Goal: Transaction & Acquisition: Purchase product/service

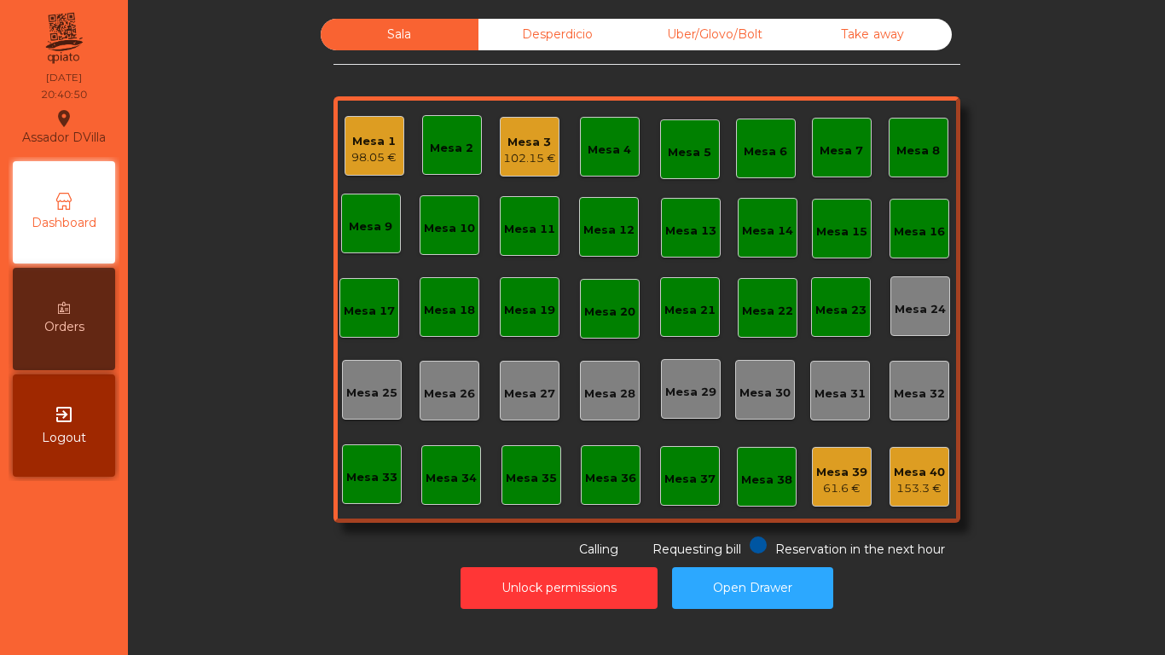
click at [741, 21] on div "Uber/Glovo/Bolt" at bounding box center [715, 35] width 158 height 32
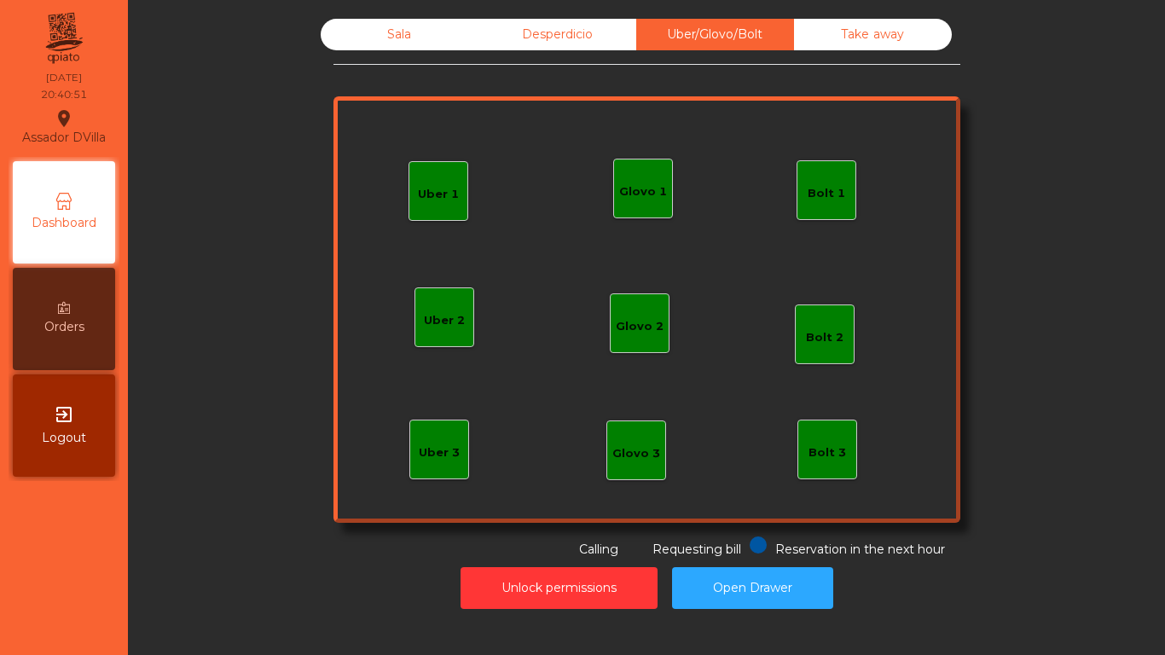
click at [823, 201] on div "Bolt 1" at bounding box center [827, 193] width 38 height 17
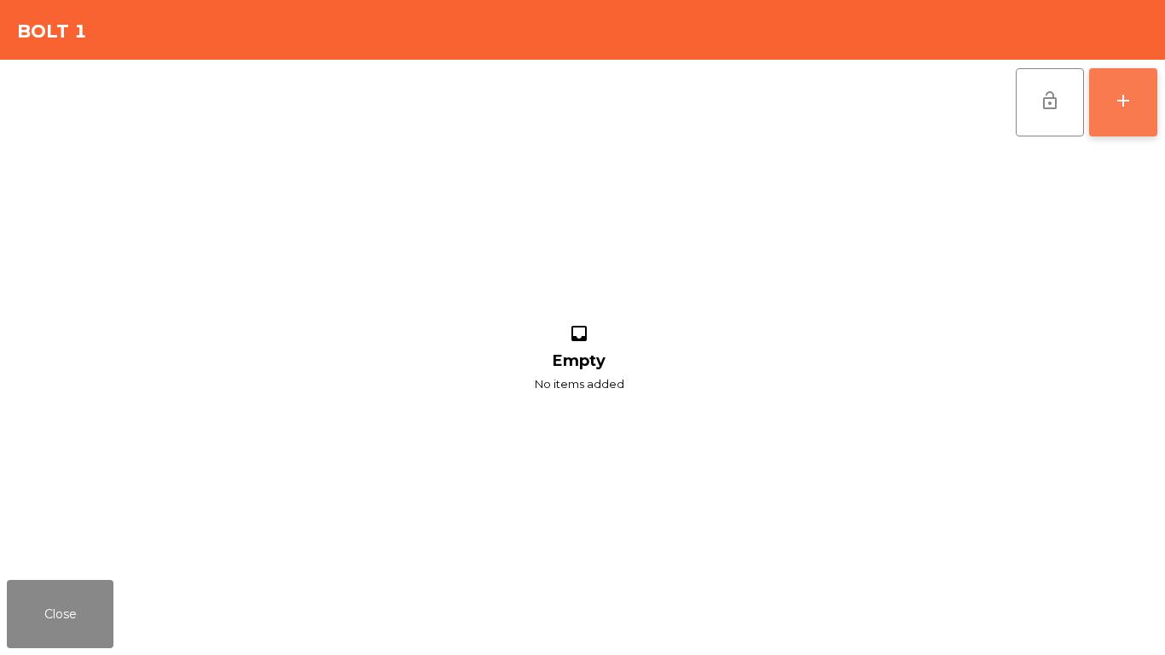
click at [1104, 79] on button "add" at bounding box center [1123, 102] width 68 height 68
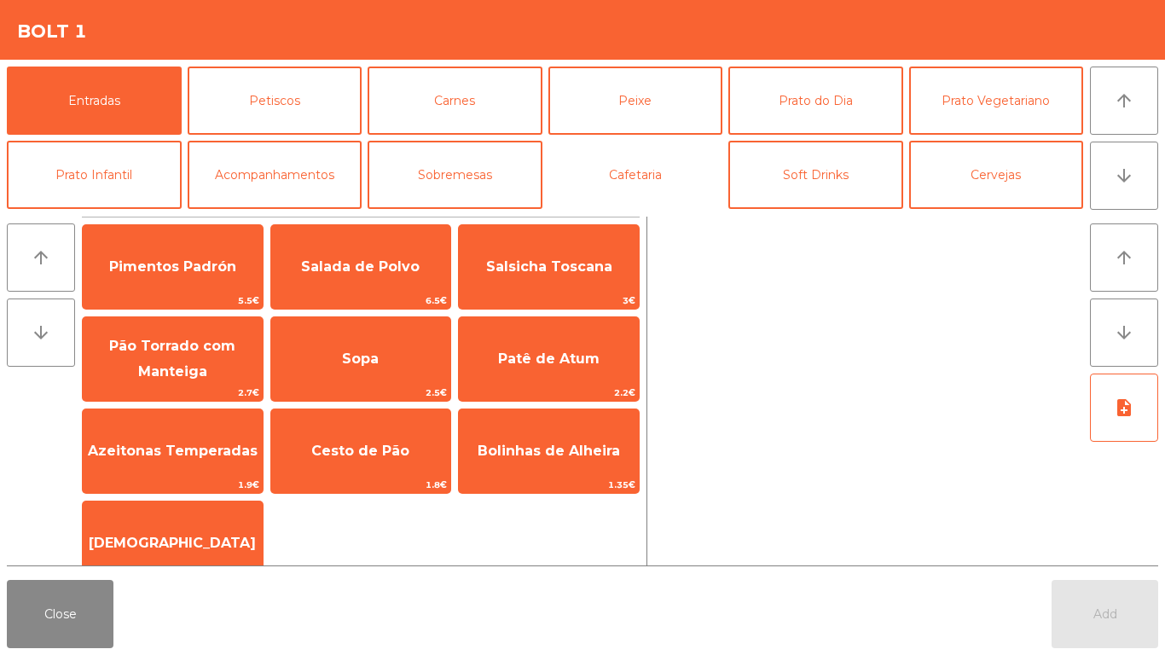
drag, startPoint x: 635, startPoint y: 193, endPoint x: 647, endPoint y: 230, distance: 39.4
click at [647, 230] on app-item-chooser-modal "Bolt 1 Entradas Petiscos Carnes Peixe Prato do Dia Prato Vegetariano Prato Infa…" at bounding box center [582, 327] width 1165 height 655
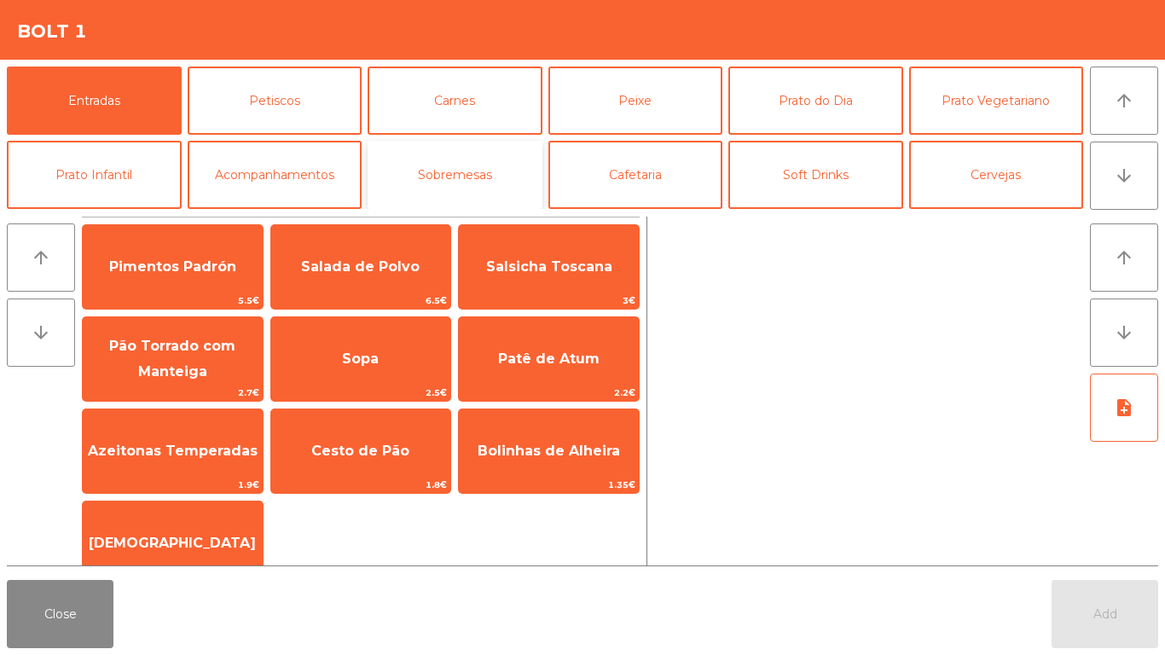
click at [448, 154] on button "Sobremesas" at bounding box center [455, 175] width 175 height 68
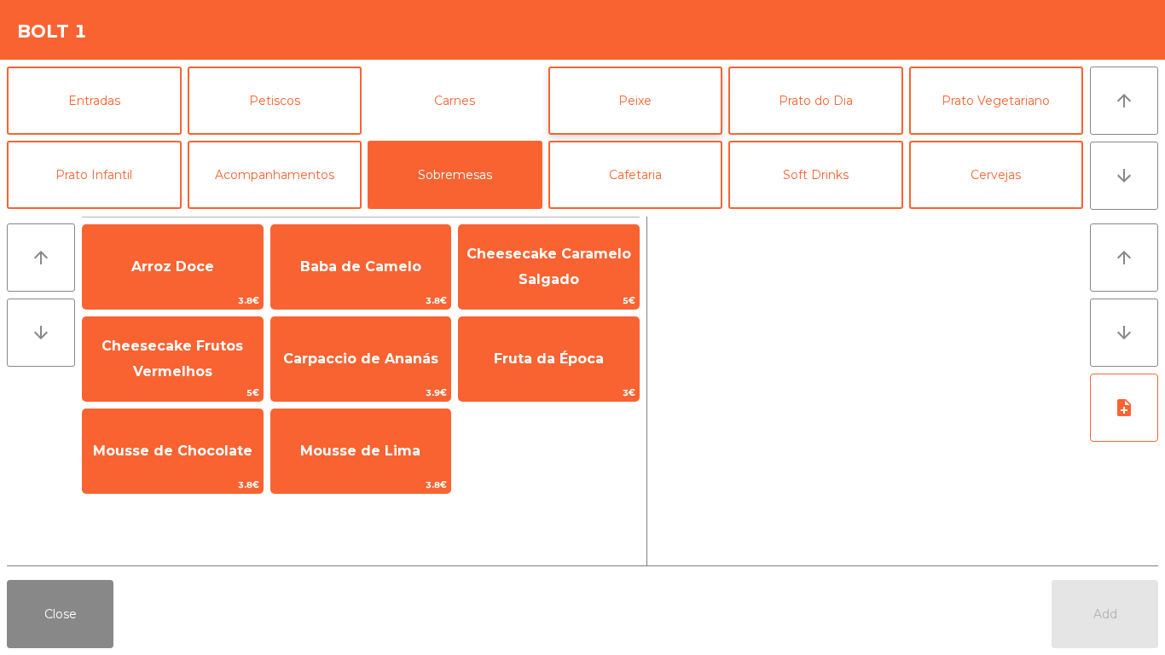
drag, startPoint x: 413, startPoint y: 86, endPoint x: 665, endPoint y: 87, distance: 252.5
click at [471, 95] on button "Carnes" at bounding box center [455, 101] width 175 height 68
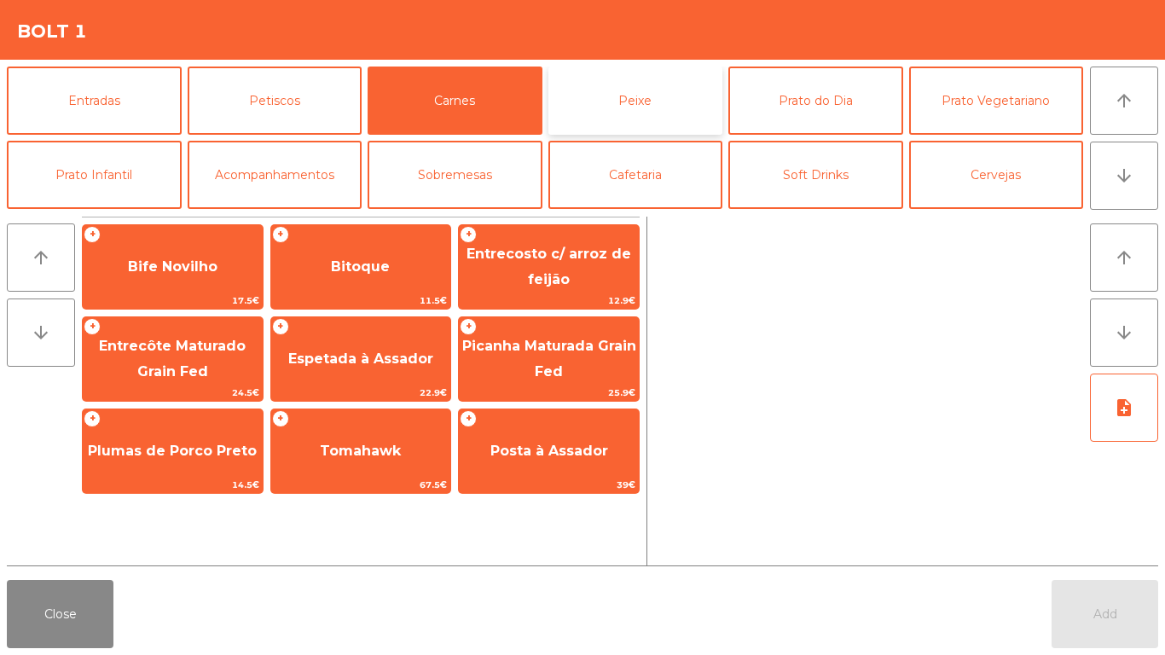
click at [674, 87] on button "Peixe" at bounding box center [636, 101] width 175 height 68
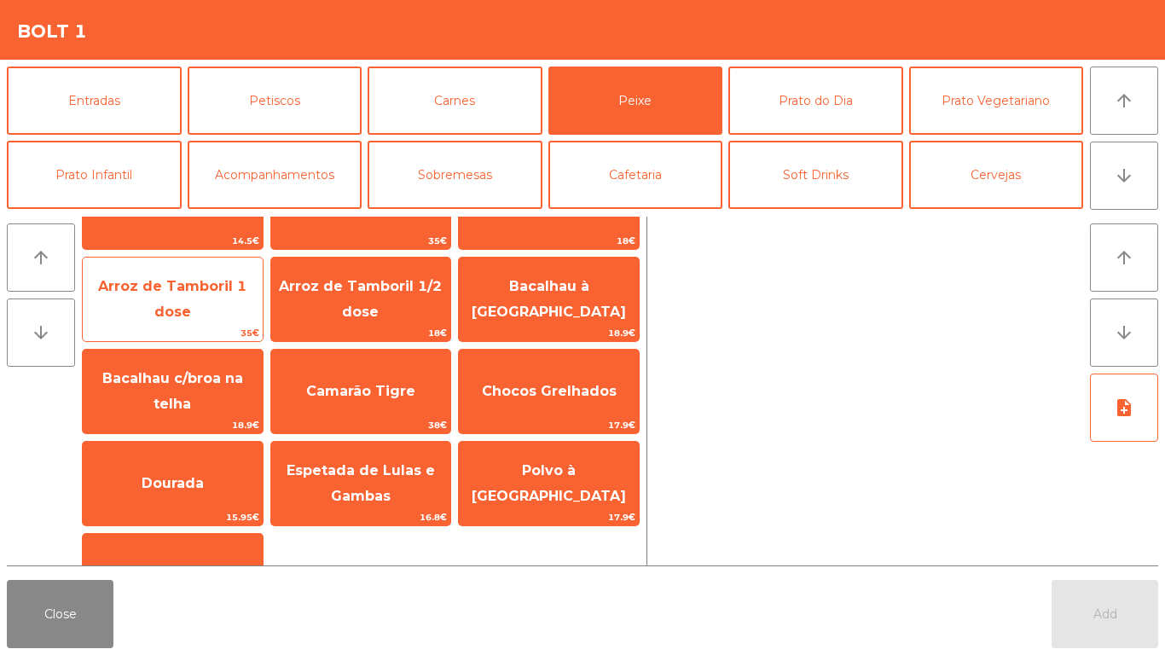
scroll to position [119, 0]
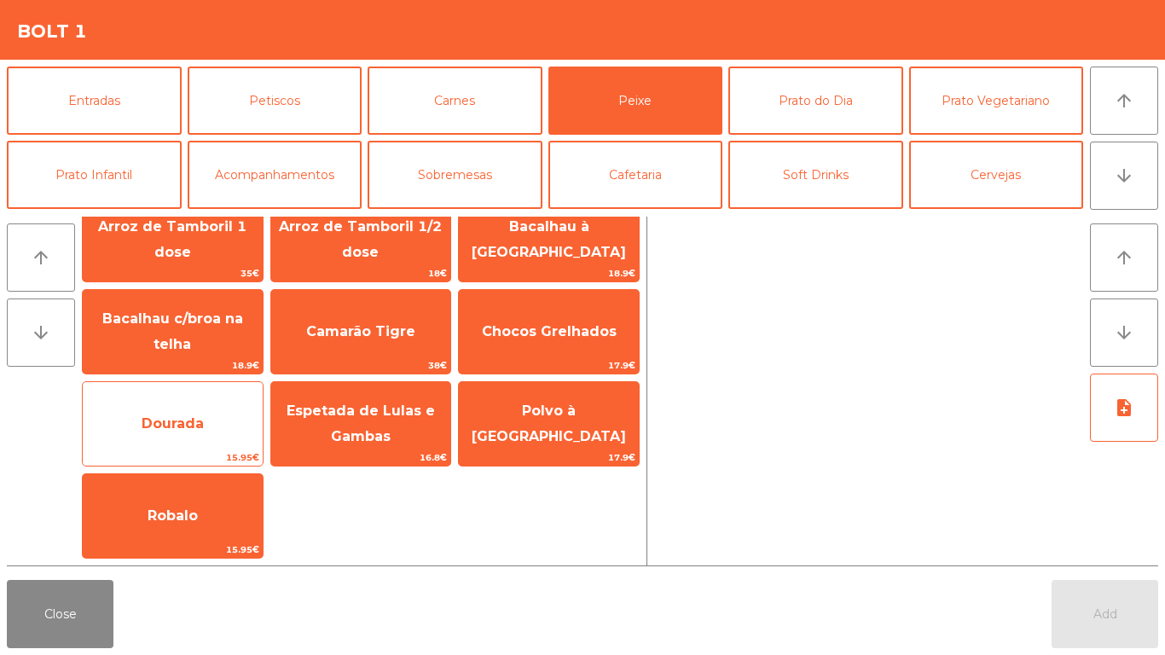
click at [180, 426] on span "Dourada" at bounding box center [173, 423] width 62 height 16
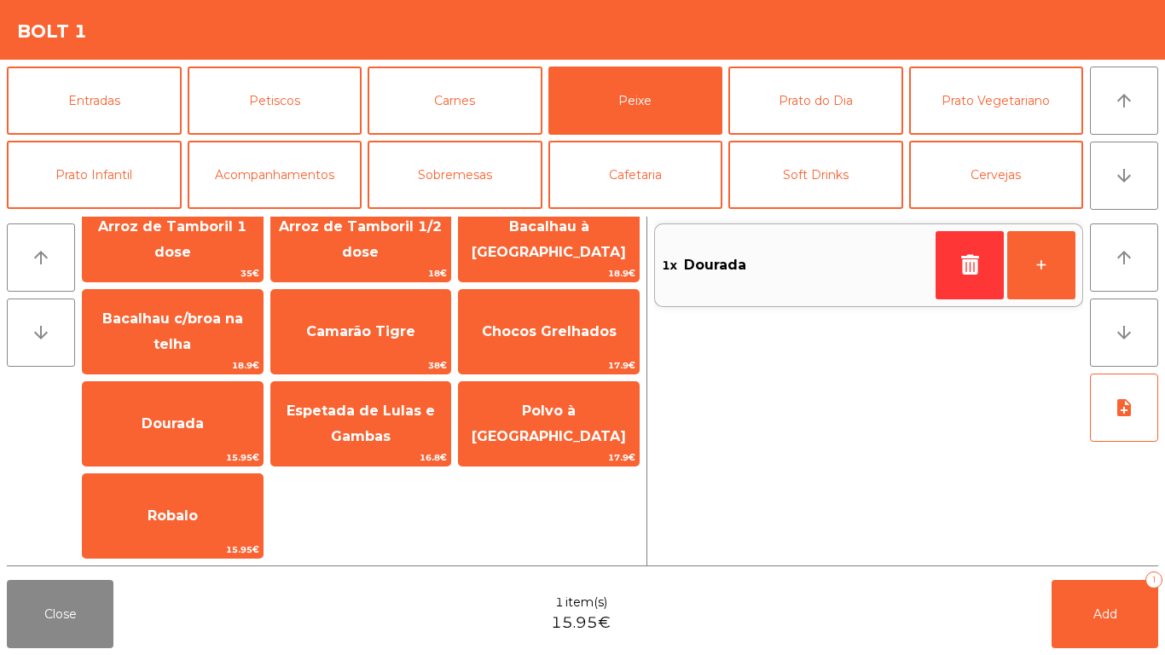
click at [196, 475] on div "Robalo 15.95€" at bounding box center [173, 515] width 182 height 85
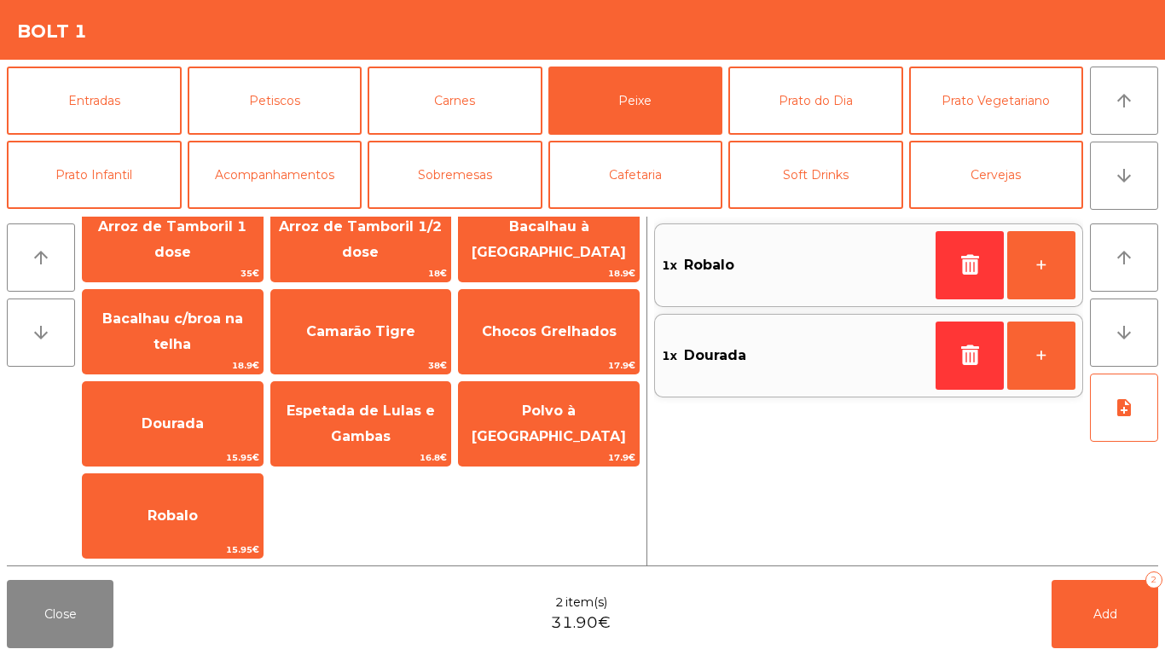
scroll to position [148, 0]
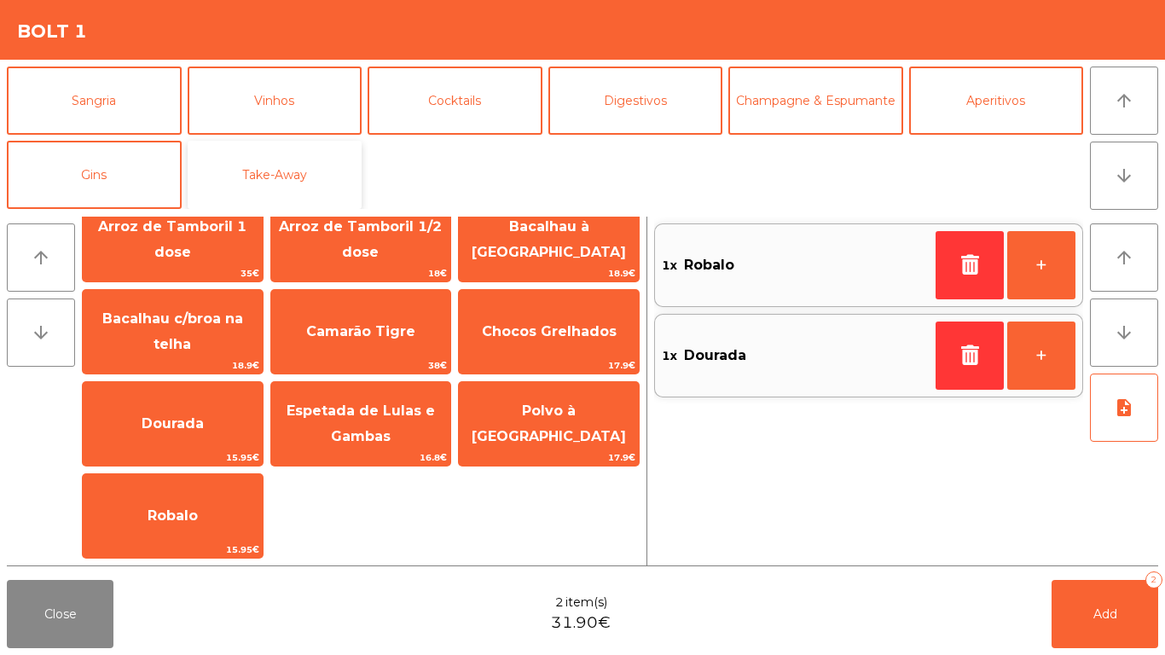
click at [324, 180] on button "Take-Away" at bounding box center [275, 175] width 175 height 68
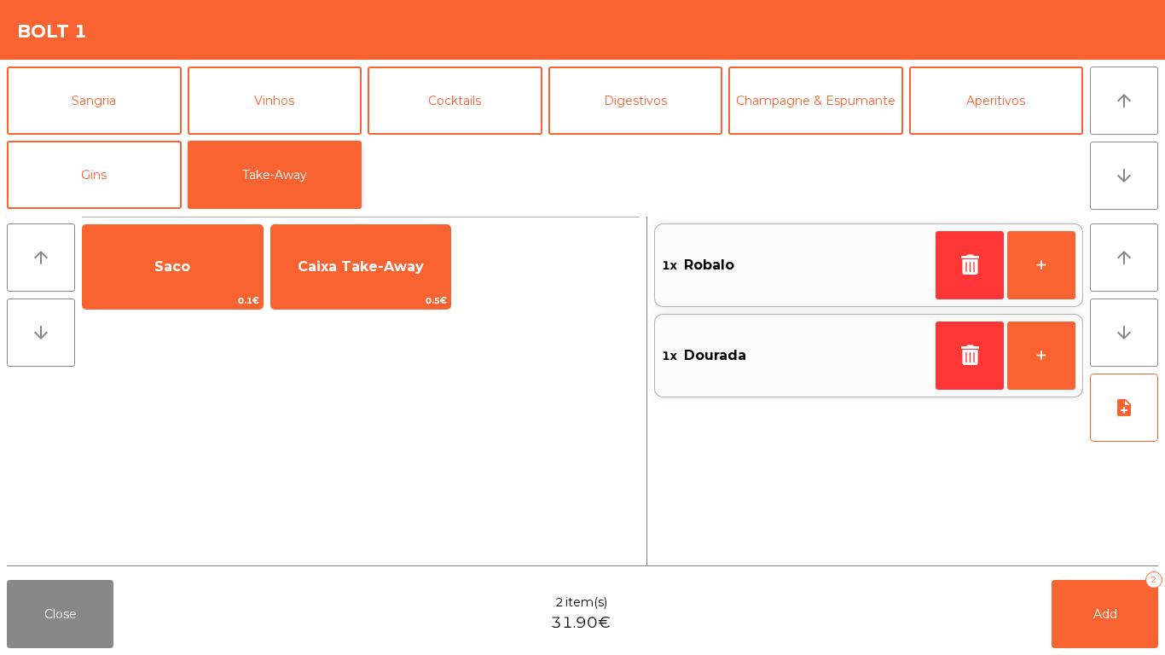
scroll to position [0, 0]
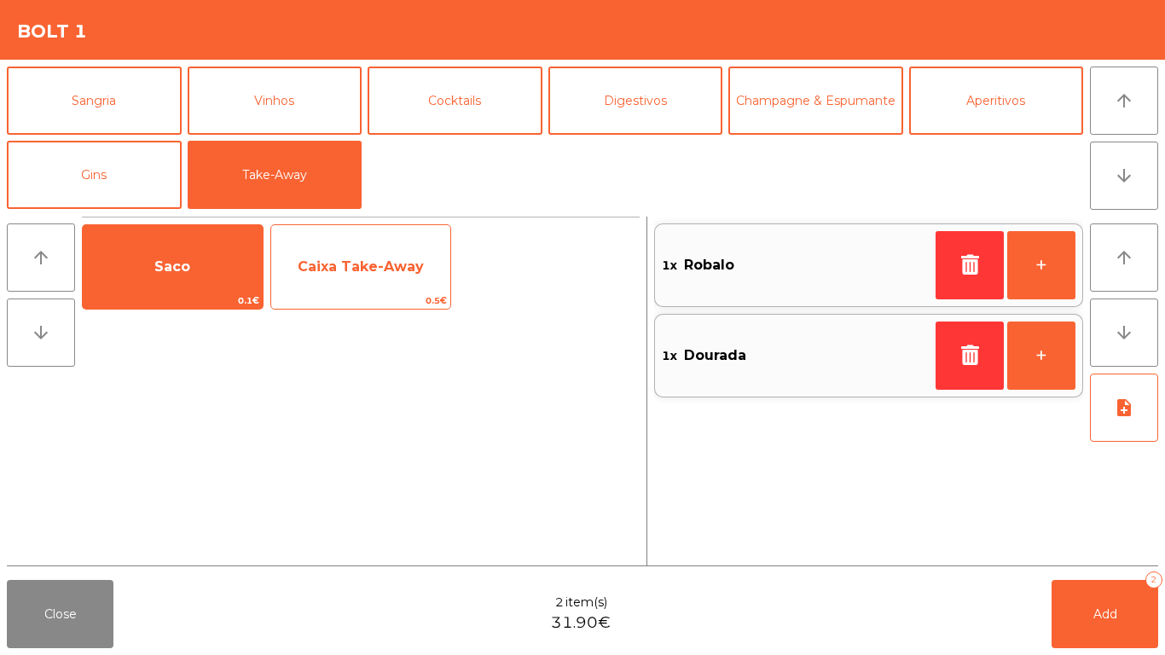
click at [310, 279] on span "Caixa Take-Away" at bounding box center [361, 267] width 180 height 46
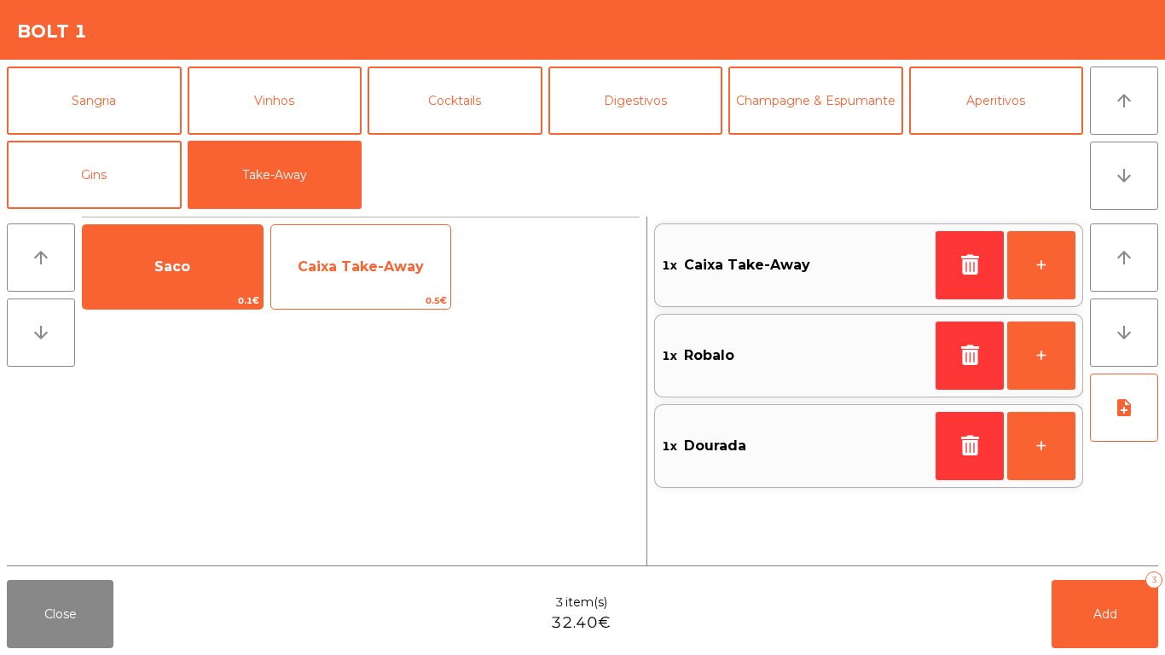
click at [342, 237] on div "Caixa Take-Away 0.5€" at bounding box center [361, 266] width 182 height 85
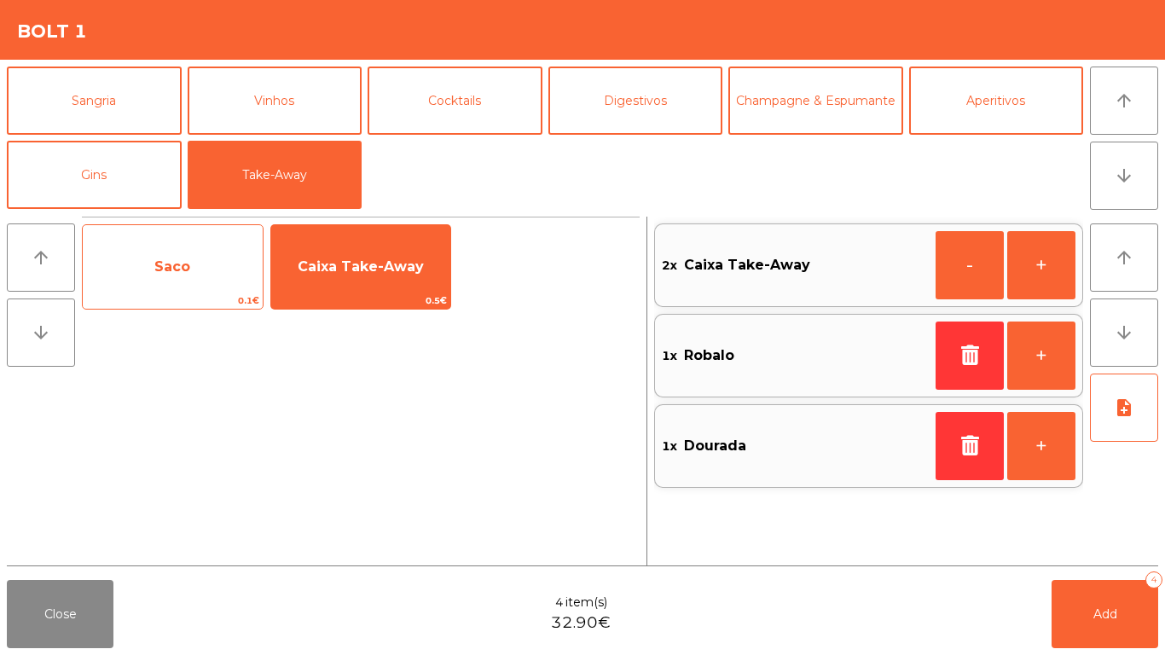
drag, startPoint x: 134, startPoint y: 265, endPoint x: 160, endPoint y: 265, distance: 26.4
click at [160, 265] on span "Saco" at bounding box center [173, 267] width 180 height 46
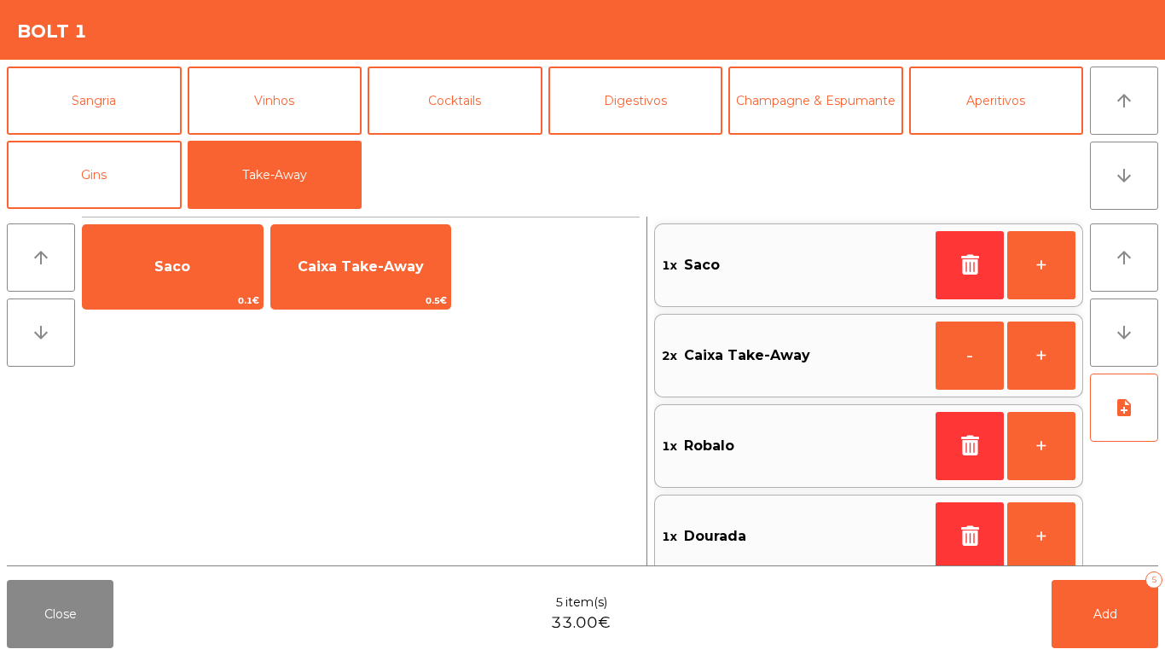
click at [1086, 577] on div "Close 5 item(s) 33.00€ Add 5" at bounding box center [582, 614] width 1165 height 82
click at [1065, 617] on button "Add 5" at bounding box center [1105, 614] width 107 height 68
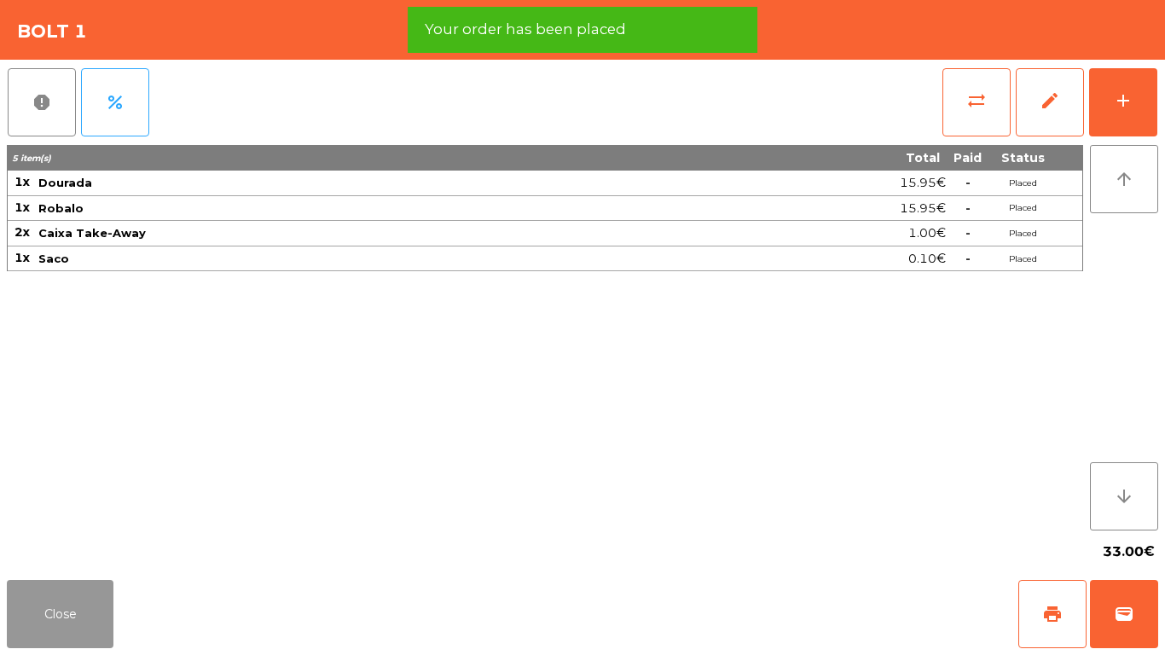
click at [34, 596] on button "Close" at bounding box center [60, 614] width 107 height 68
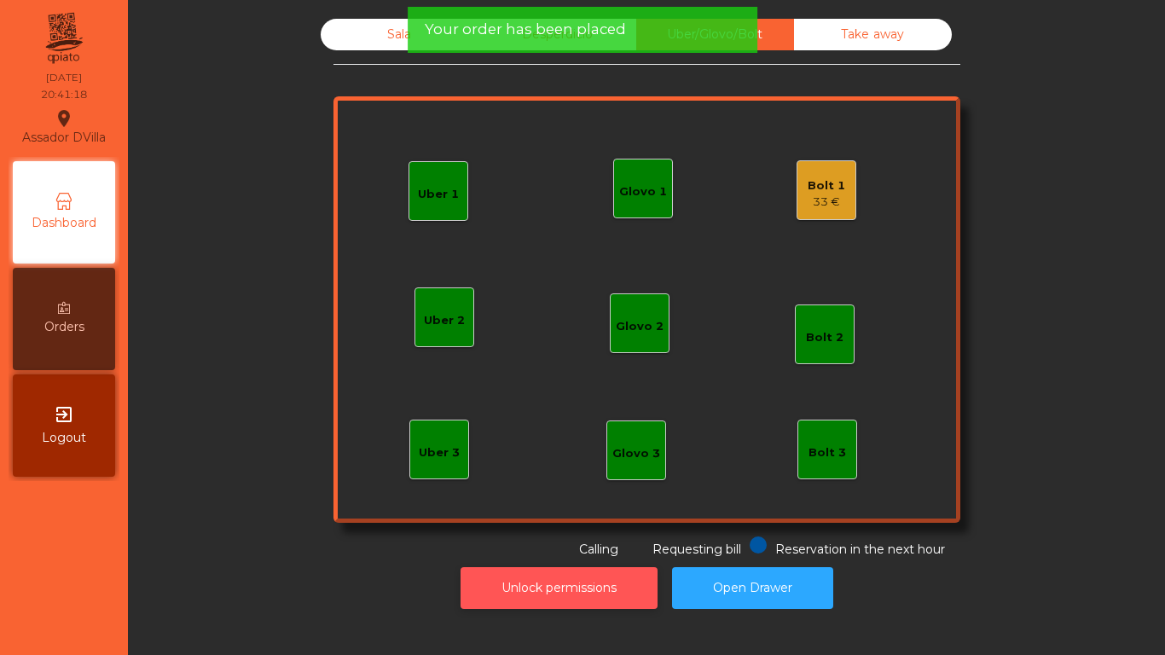
click at [535, 578] on button "Unlock permissions" at bounding box center [559, 588] width 197 height 42
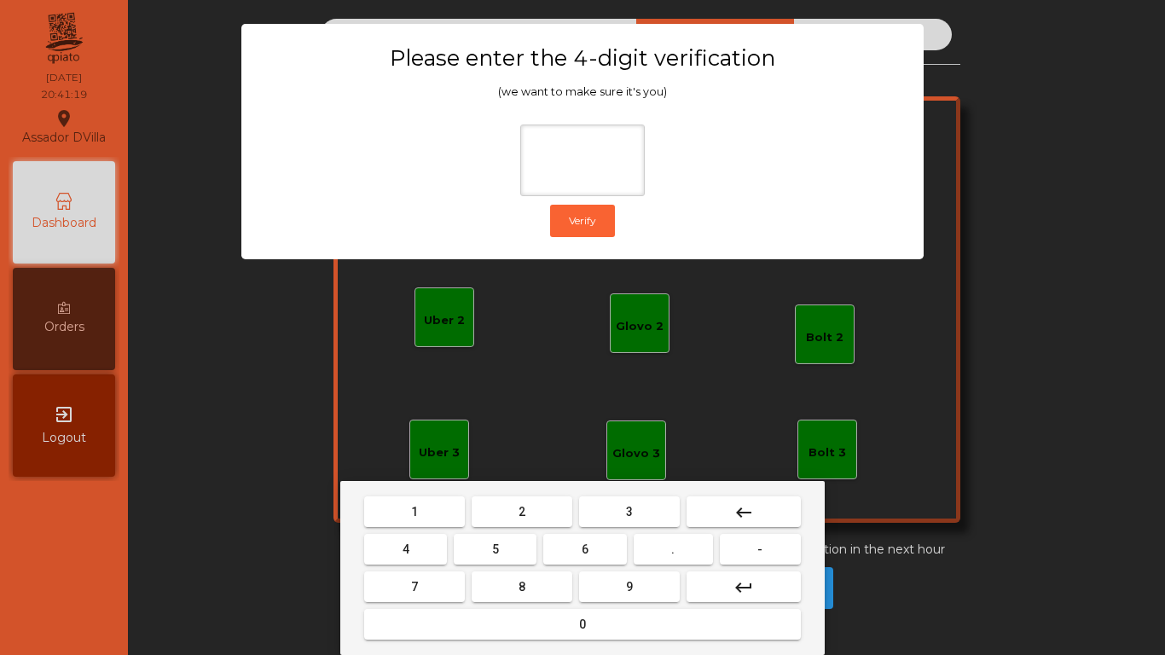
drag, startPoint x: 510, startPoint y: 517, endPoint x: 421, endPoint y: 539, distance: 91.4
click at [511, 518] on button "2" at bounding box center [522, 511] width 101 height 31
drag, startPoint x: 426, startPoint y: 543, endPoint x: 542, endPoint y: 534, distance: 116.3
click at [438, 542] on button "4" at bounding box center [405, 549] width 83 height 31
drag, startPoint x: 604, startPoint y: 548, endPoint x: 616, endPoint y: 567, distance: 23.0
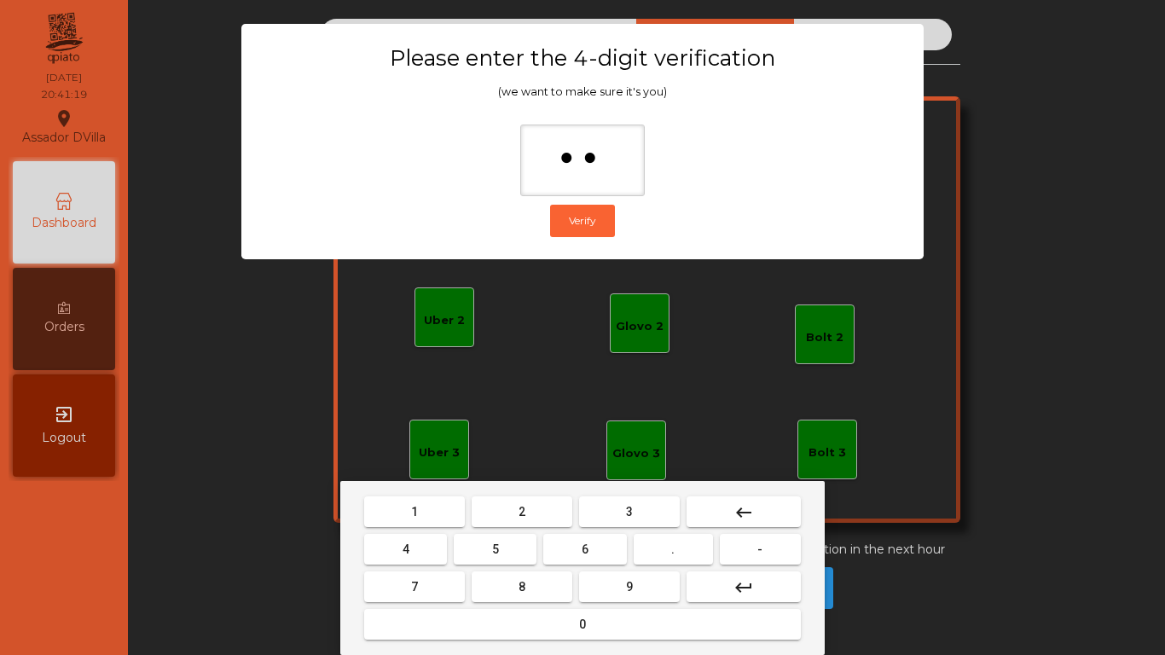
click at [604, 549] on button "6" at bounding box center [584, 549] width 83 height 31
click at [643, 598] on button "9" at bounding box center [629, 587] width 101 height 31
type input "****"
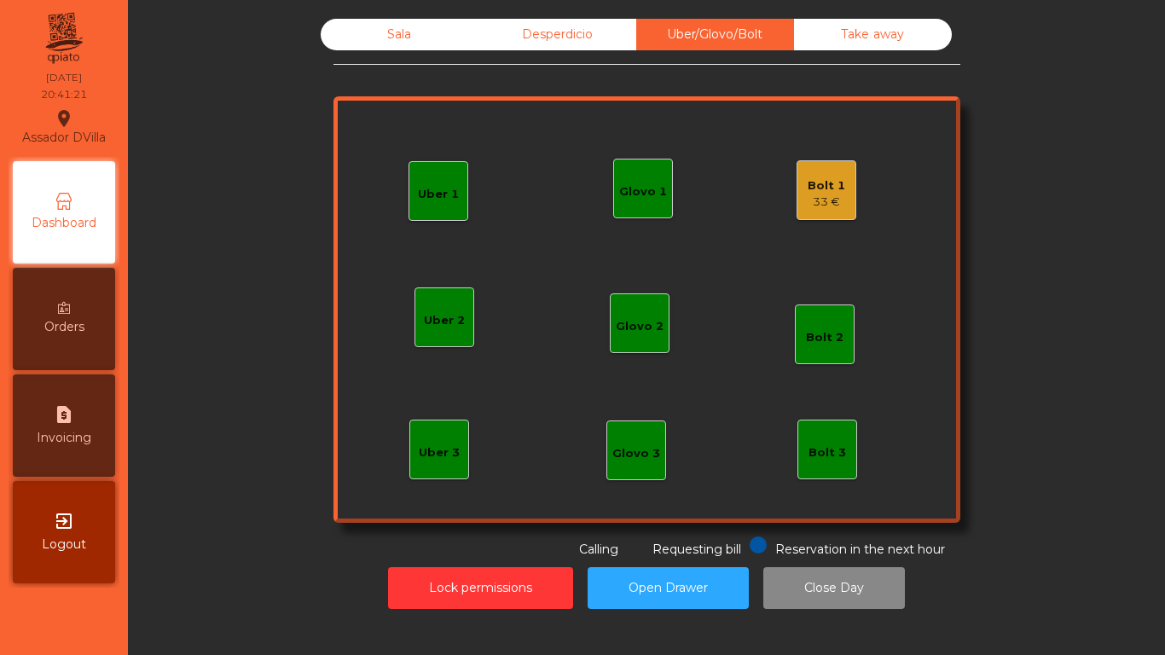
click at [858, 186] on div "Uber 1 Uber 3 Bolt 2 Glovo 2 Uber 2 Glovo 1 Bolt 1 33 € Bolt 3 Glovo 3" at bounding box center [647, 309] width 627 height 427
click at [769, 191] on div "Uber 1 Uber 3 Bolt 2 Glovo 2 Uber 2 Glovo 1 Bolt 1 33 € Bolt 3 Glovo 3" at bounding box center [647, 309] width 627 height 427
click at [797, 193] on div "Bolt 1 33 €" at bounding box center [827, 190] width 60 height 60
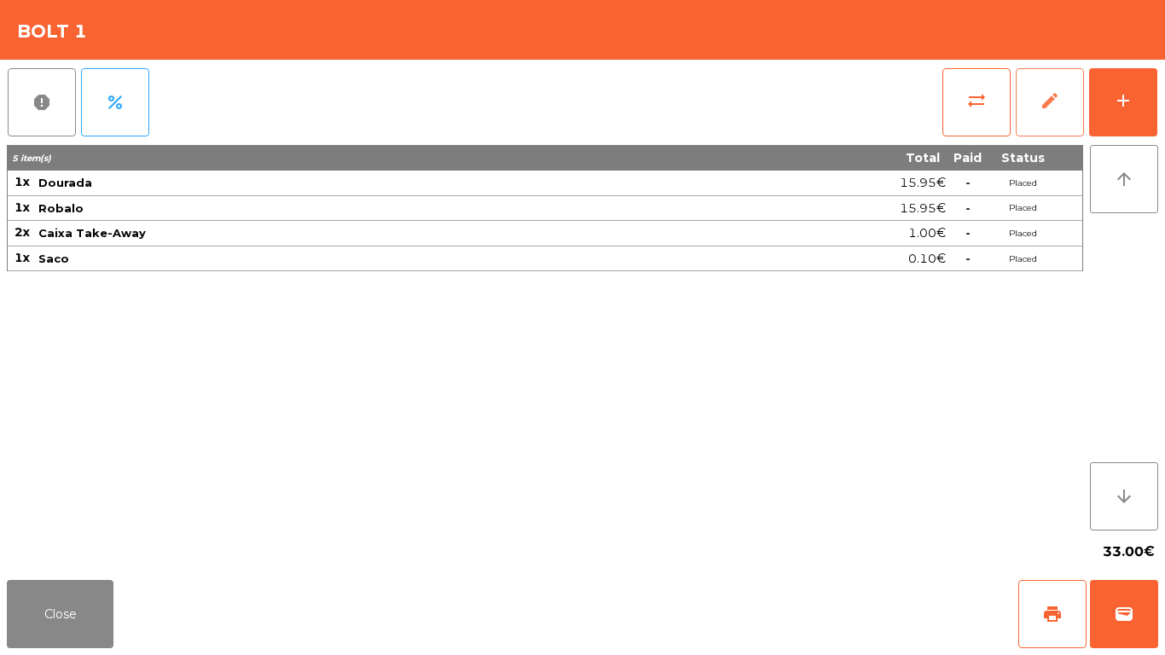
click at [1038, 102] on button "edit" at bounding box center [1050, 102] width 68 height 68
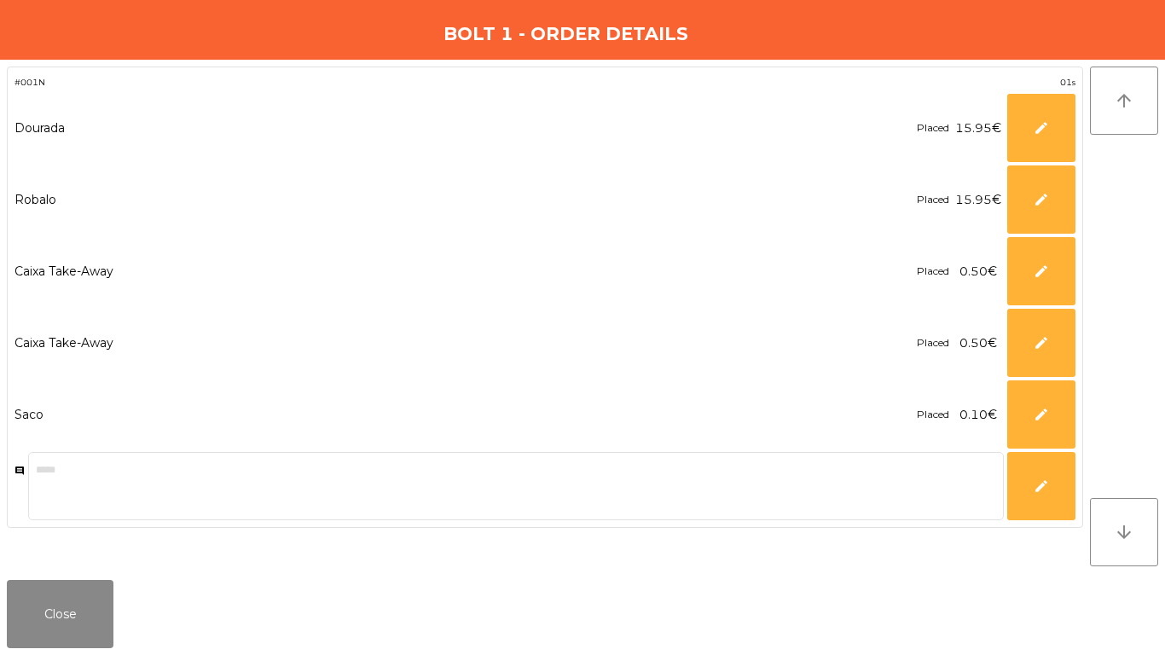
click at [1054, 101] on button "edit" at bounding box center [1041, 128] width 68 height 68
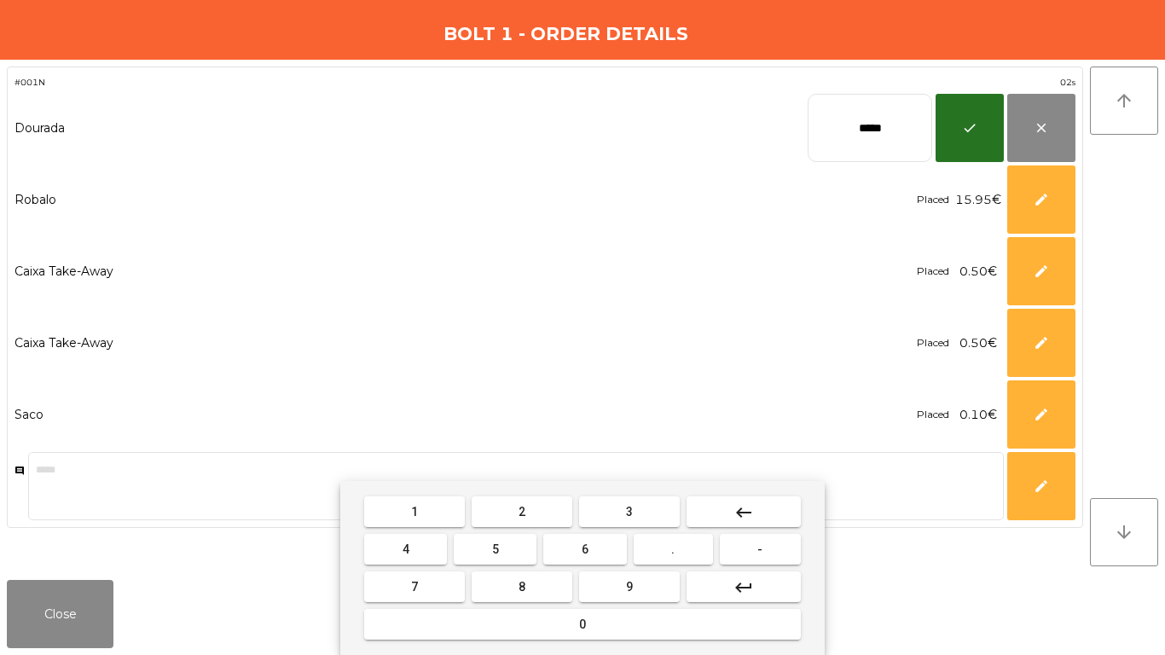
click at [890, 125] on input "*****" at bounding box center [870, 128] width 125 height 68
type input "*****"
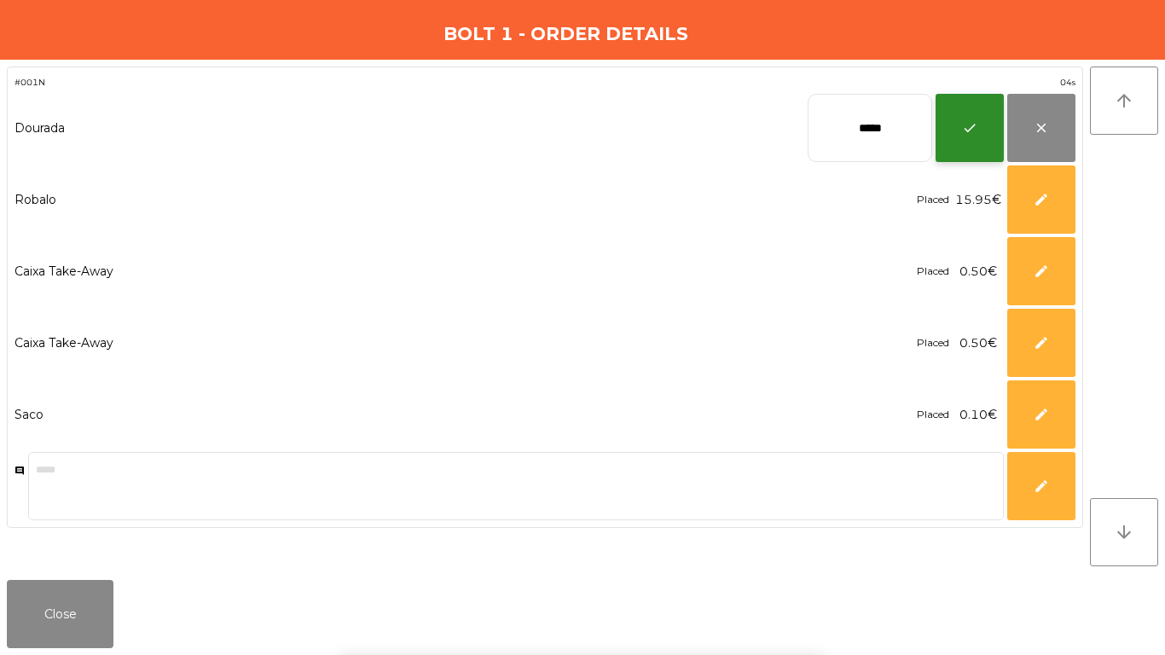
click at [993, 154] on button "check" at bounding box center [970, 128] width 68 height 68
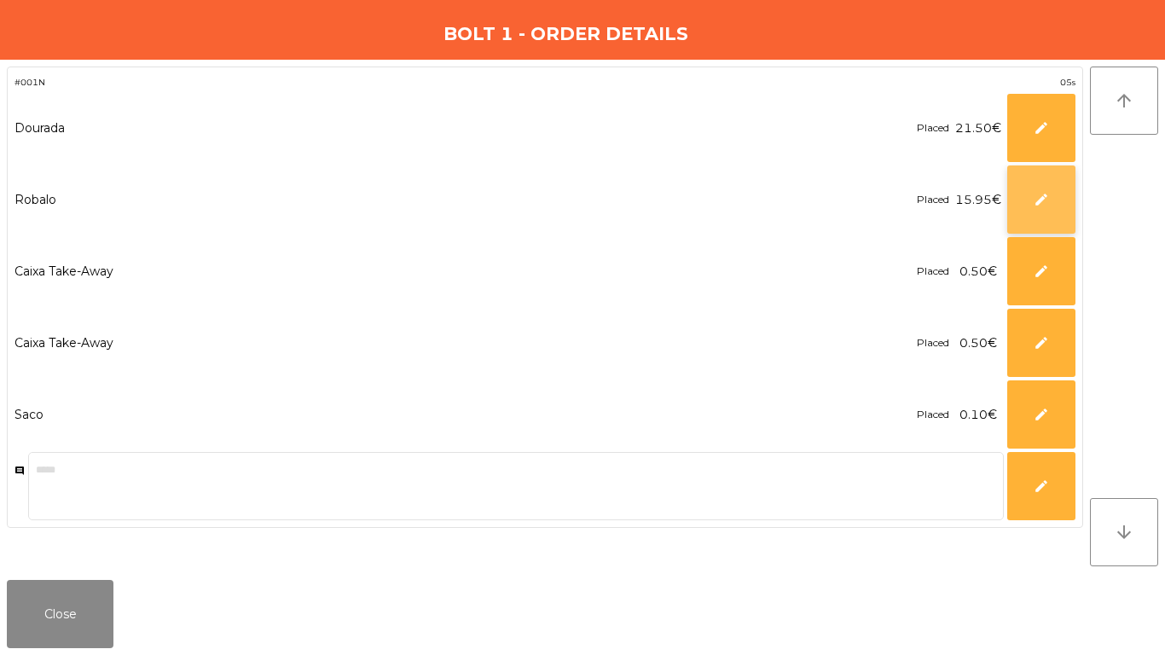
click at [1019, 194] on button "edit" at bounding box center [1041, 199] width 68 height 68
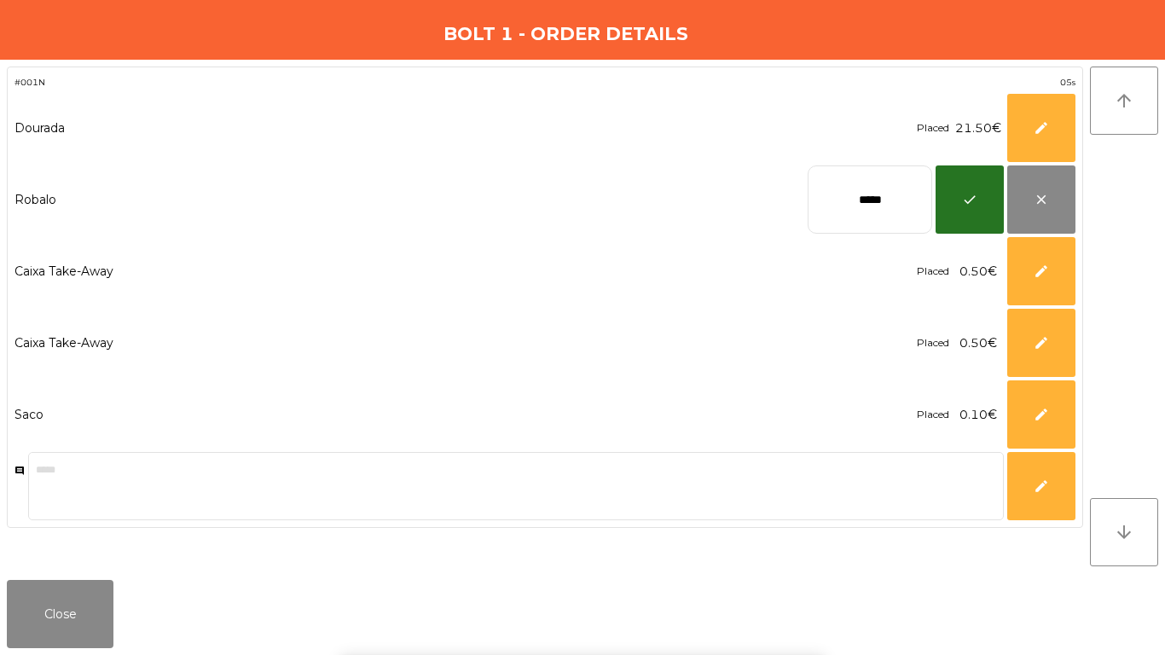
click at [866, 203] on input "*****" at bounding box center [870, 199] width 125 height 68
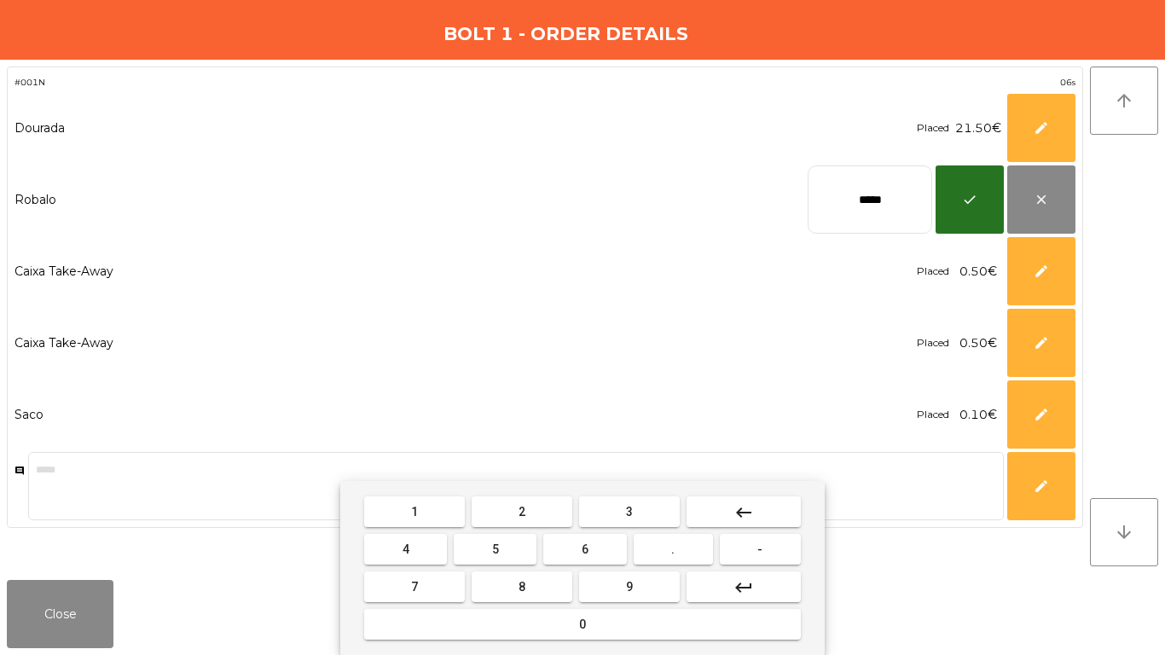
click at [866, 203] on input "*****" at bounding box center [870, 199] width 125 height 68
type input "*****"
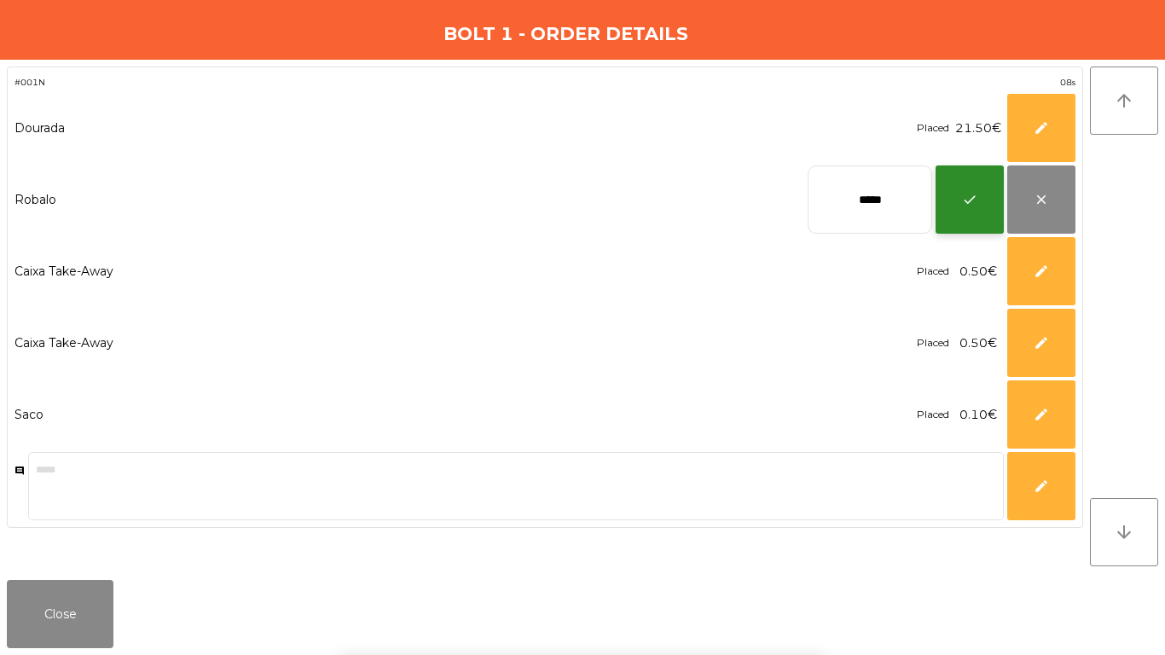
click at [977, 216] on button "check" at bounding box center [970, 199] width 68 height 68
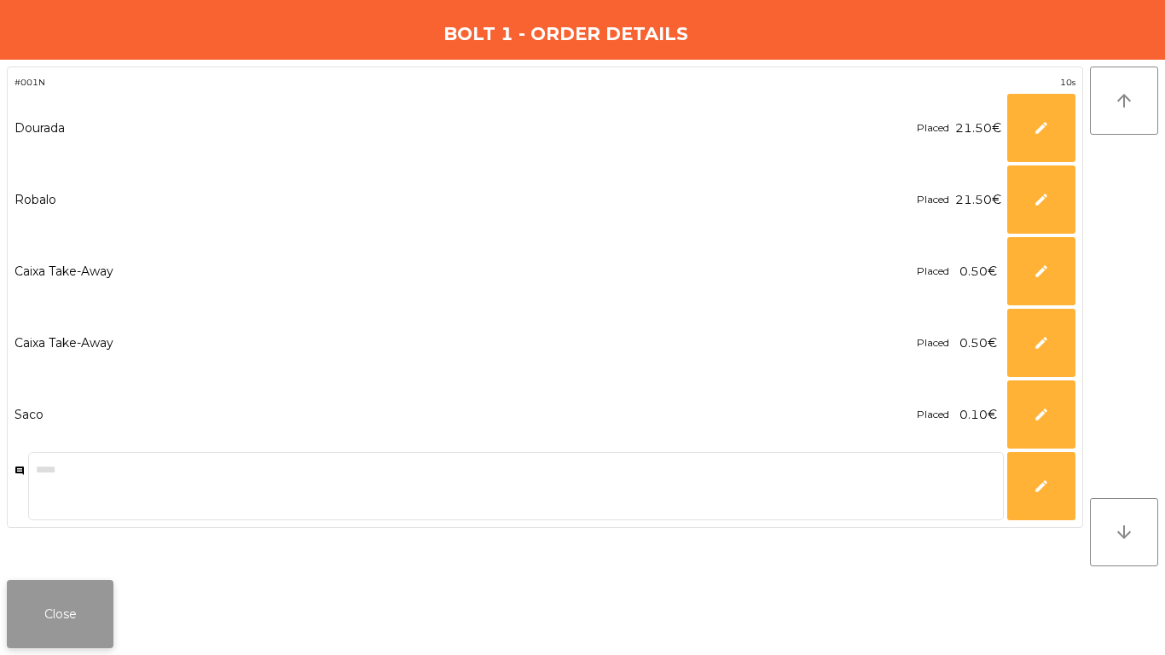
click at [42, 634] on button "Close" at bounding box center [60, 614] width 107 height 68
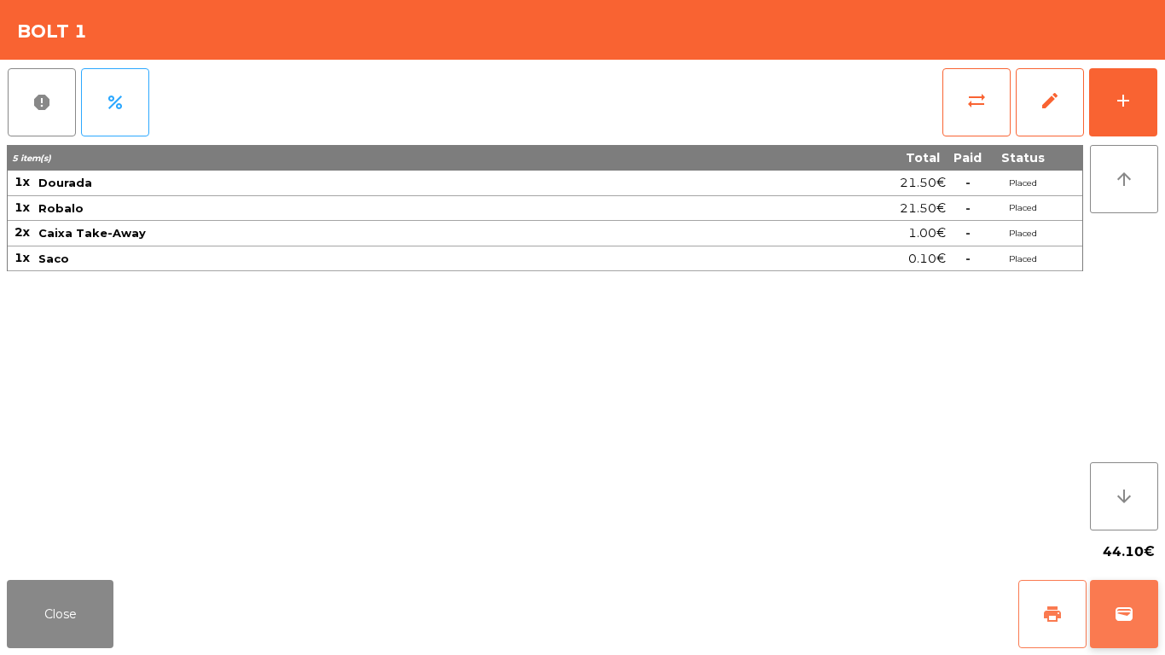
drag, startPoint x: 1051, startPoint y: 582, endPoint x: 1094, endPoint y: 607, distance: 49.3
click at [1055, 587] on button "print" at bounding box center [1053, 614] width 68 height 68
click at [1110, 618] on button "wallet" at bounding box center [1124, 614] width 68 height 68
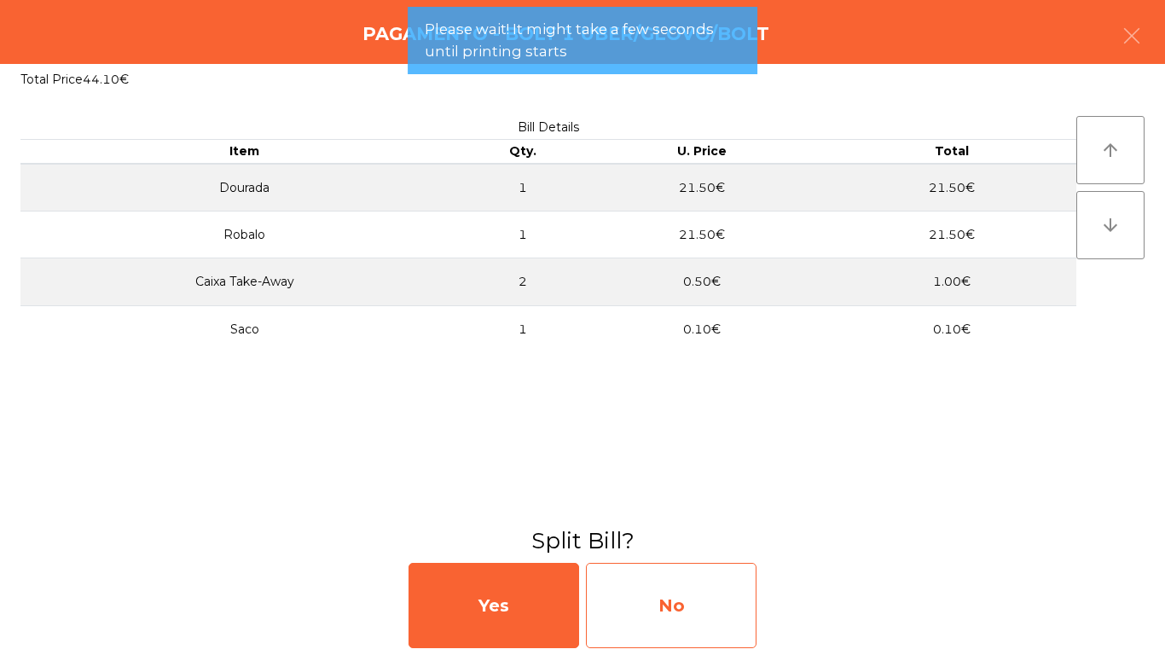
drag, startPoint x: 731, startPoint y: 598, endPoint x: 736, endPoint y: 621, distance: 23.6
click at [736, 621] on div "No" at bounding box center [671, 605] width 171 height 85
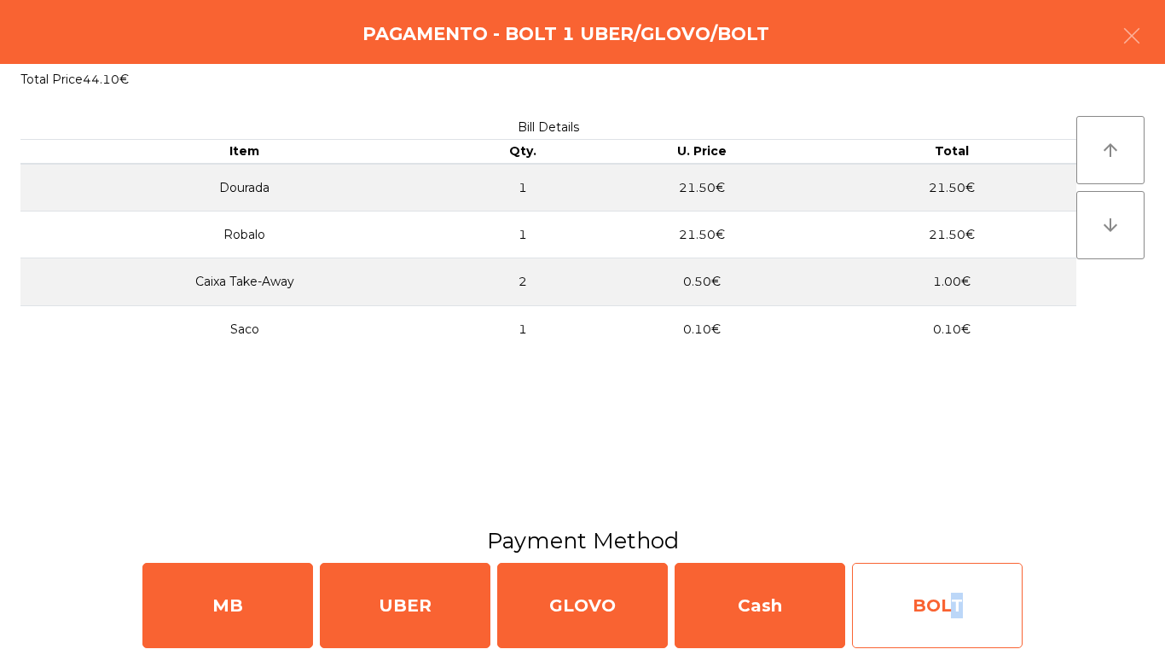
click at [949, 589] on div "BOLT" at bounding box center [937, 605] width 171 height 85
select select "**"
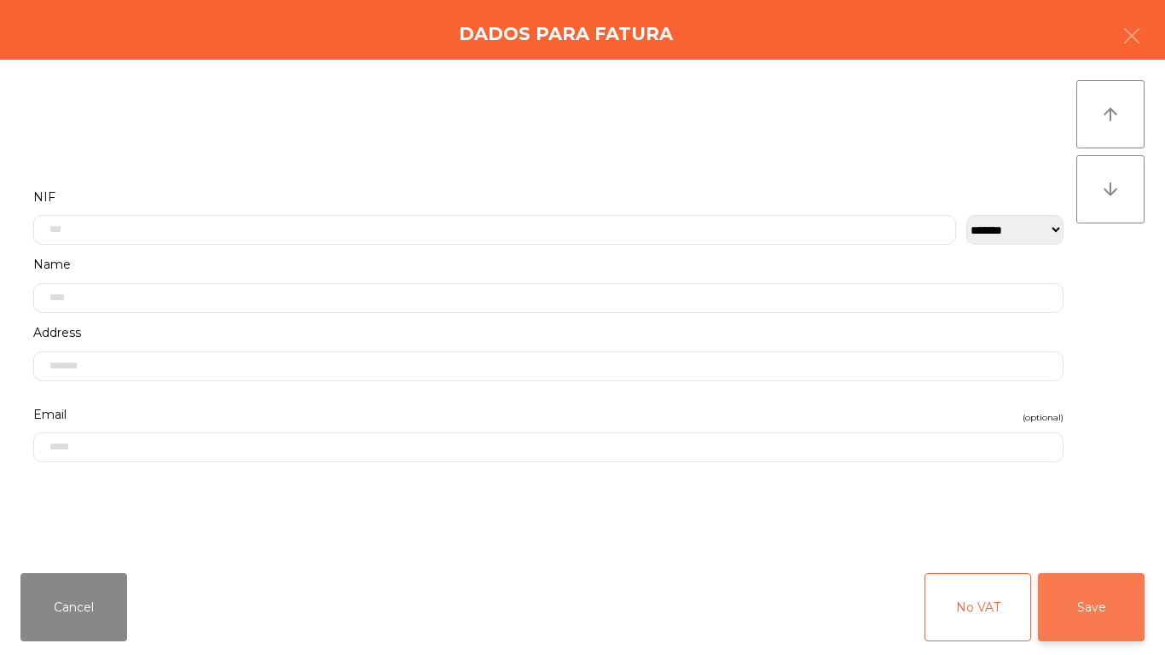
click at [1088, 607] on button "Save" at bounding box center [1091, 607] width 107 height 68
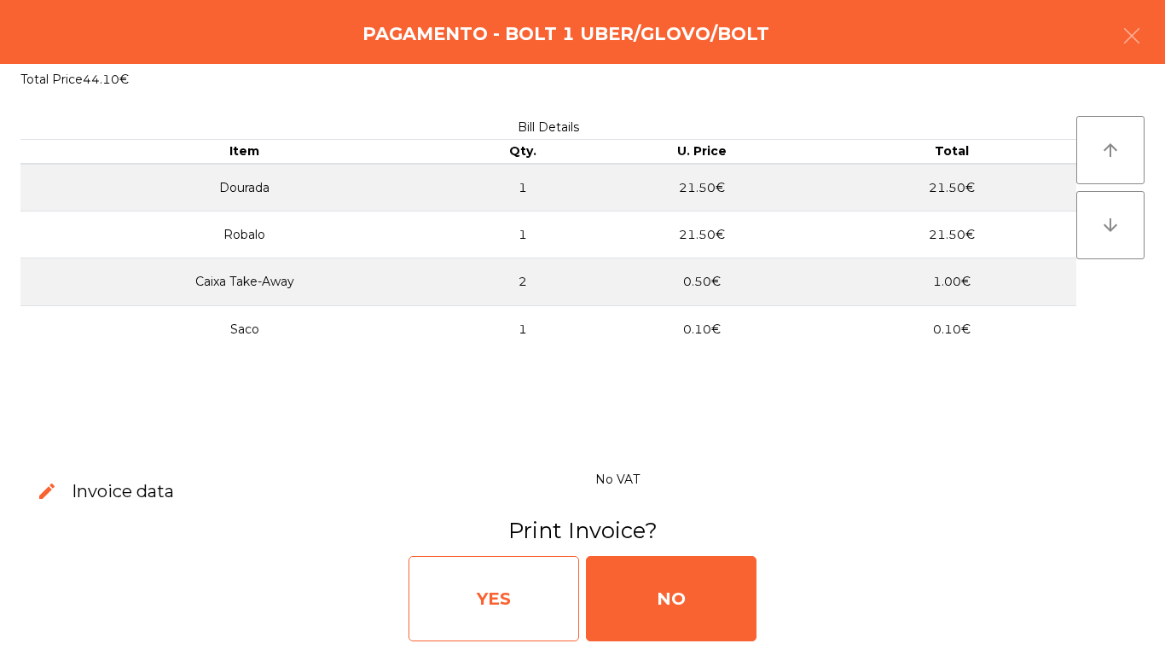
click at [485, 604] on div "YES" at bounding box center [494, 598] width 171 height 85
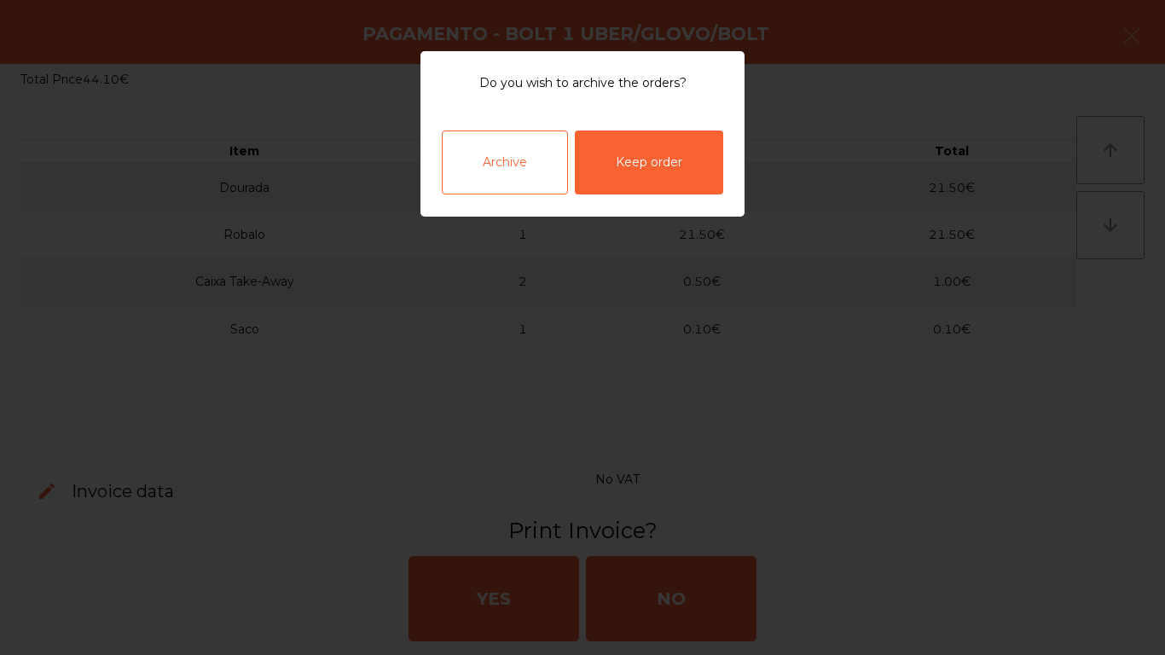
drag, startPoint x: 525, startPoint y: 148, endPoint x: 562, endPoint y: 168, distance: 42.8
click at [528, 148] on div "Archive" at bounding box center [505, 163] width 126 height 64
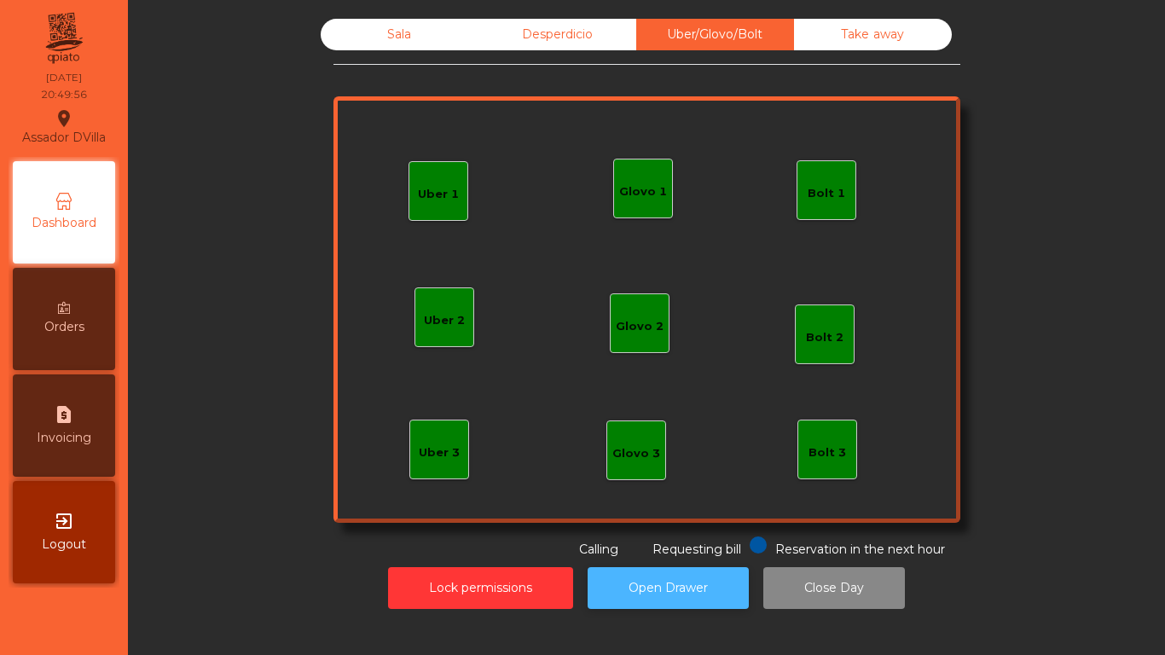
click at [665, 589] on button "Open Drawer" at bounding box center [668, 588] width 161 height 42
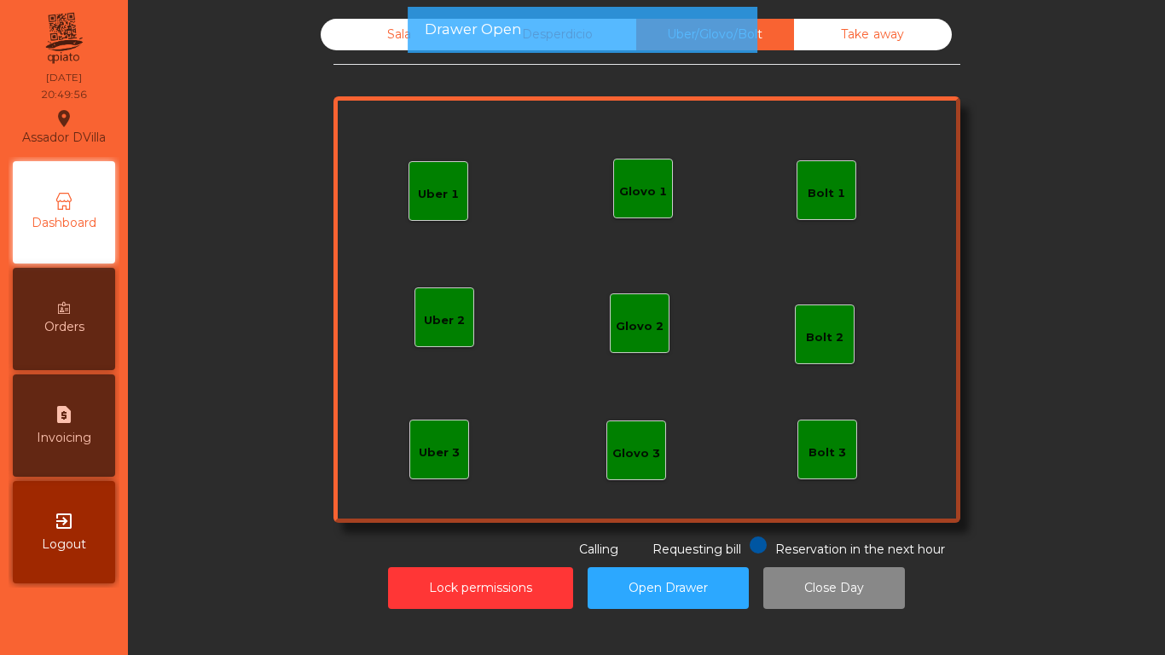
click at [347, 29] on div "Sala" at bounding box center [400, 35] width 158 height 32
